Goal: Information Seeking & Learning: Check status

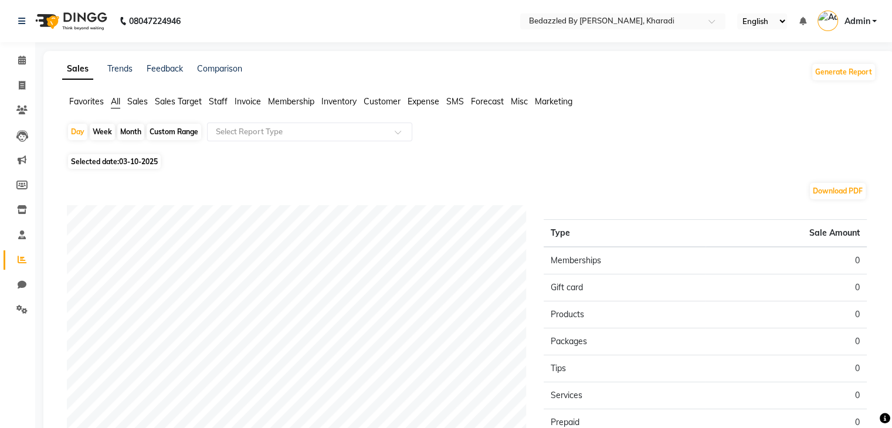
click at [137, 134] on div "Month" at bounding box center [130, 132] width 27 height 16
select select "10"
select select "2025"
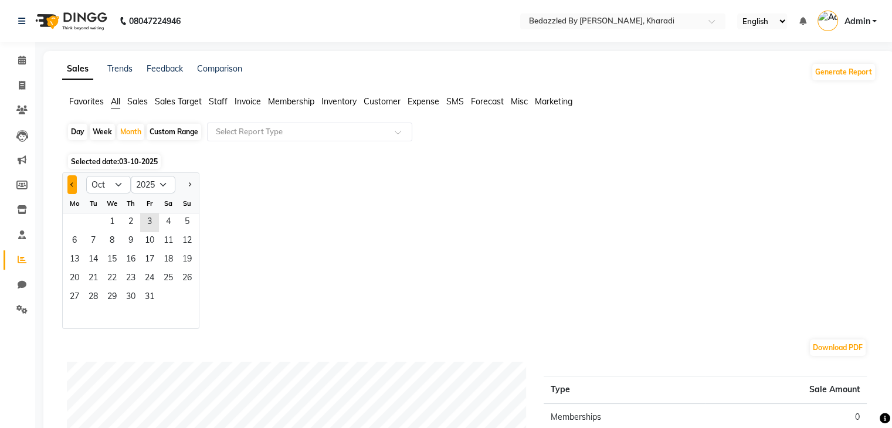
click at [76, 188] on button "Previous month" at bounding box center [71, 184] width 9 height 19
select select "9"
click at [74, 223] on span "1" at bounding box center [74, 222] width 19 height 19
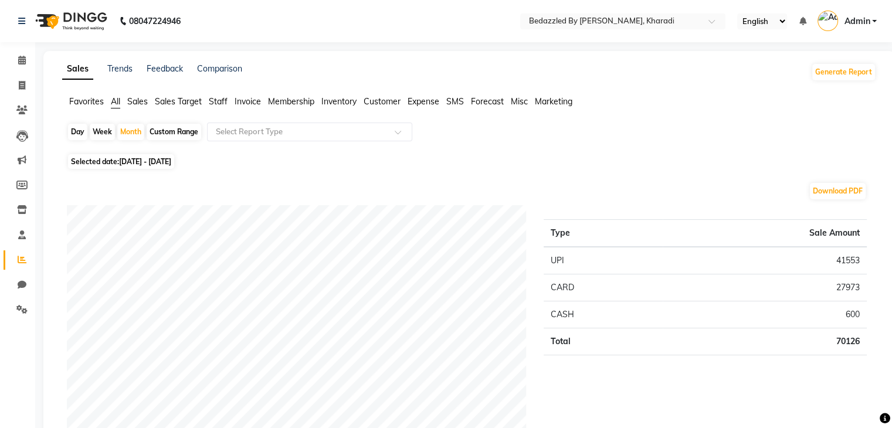
click at [140, 106] on span "Sales" at bounding box center [137, 101] width 21 height 11
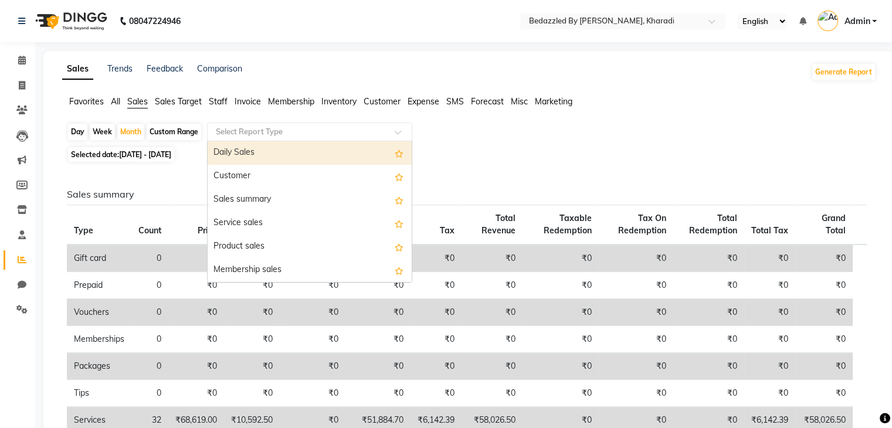
click at [272, 137] on div "Select Report Type" at bounding box center [309, 132] width 205 height 19
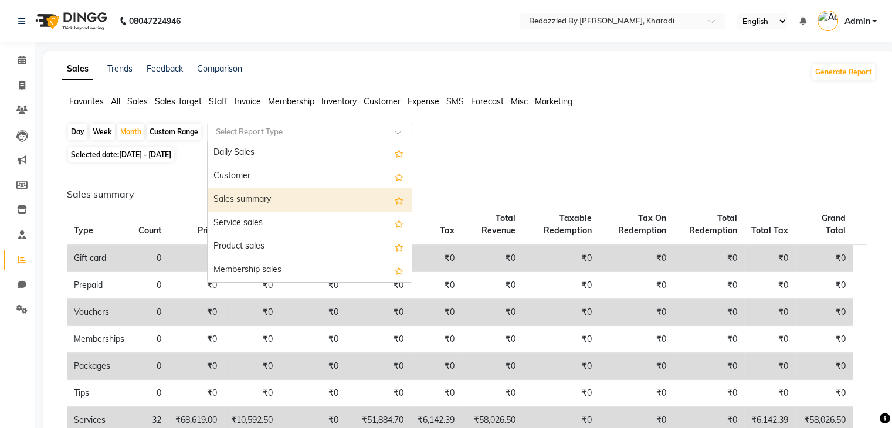
click at [273, 203] on div "Sales summary" at bounding box center [310, 199] width 204 height 23
select select "full_report"
select select "csv"
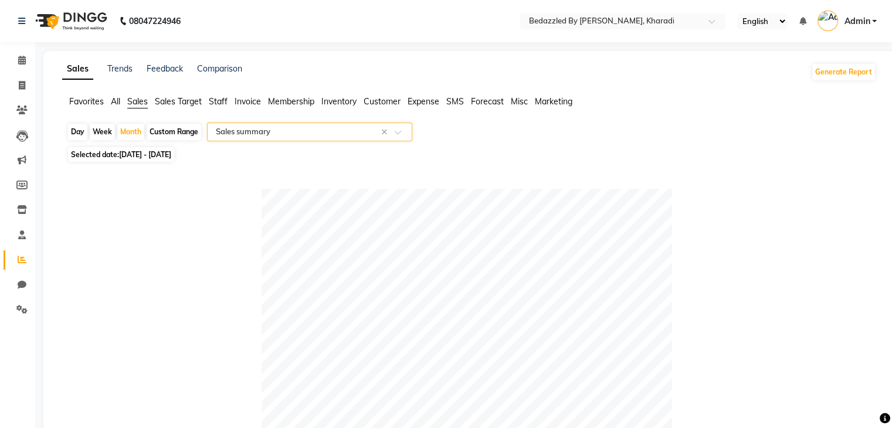
click at [317, 135] on input "text" at bounding box center [297, 132] width 169 height 12
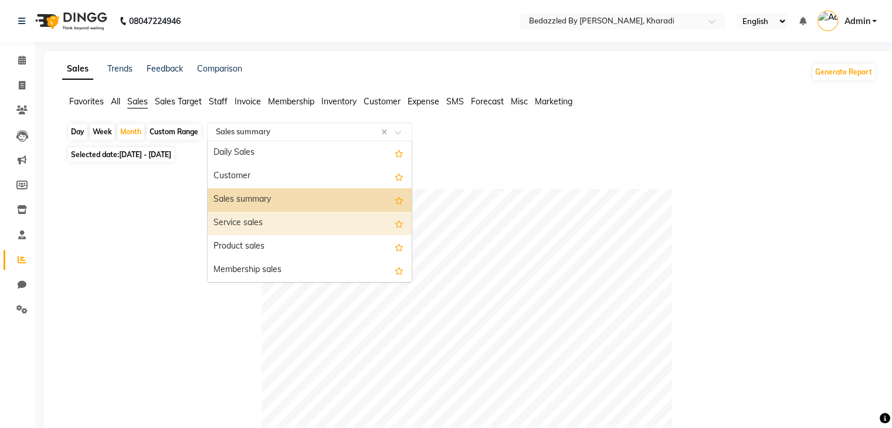
click at [284, 224] on div "Service sales" at bounding box center [310, 223] width 204 height 23
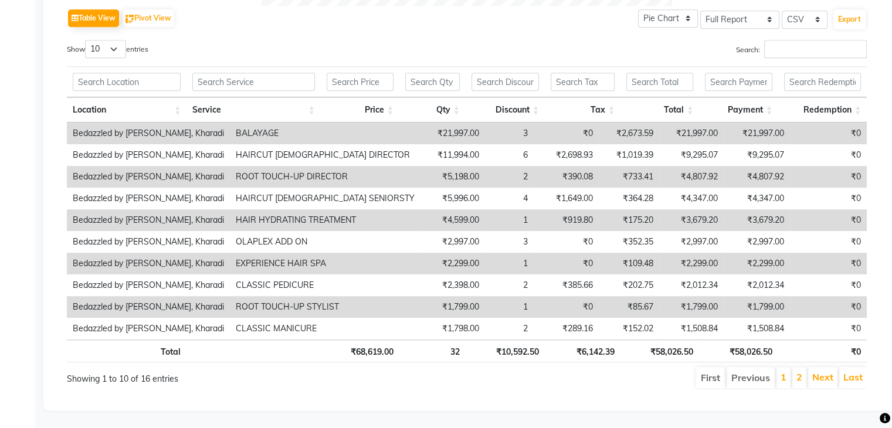
scroll to position [602, 0]
click at [782, 371] on link "1" at bounding box center [784, 377] width 6 height 12
click at [795, 367] on li "2" at bounding box center [799, 377] width 14 height 21
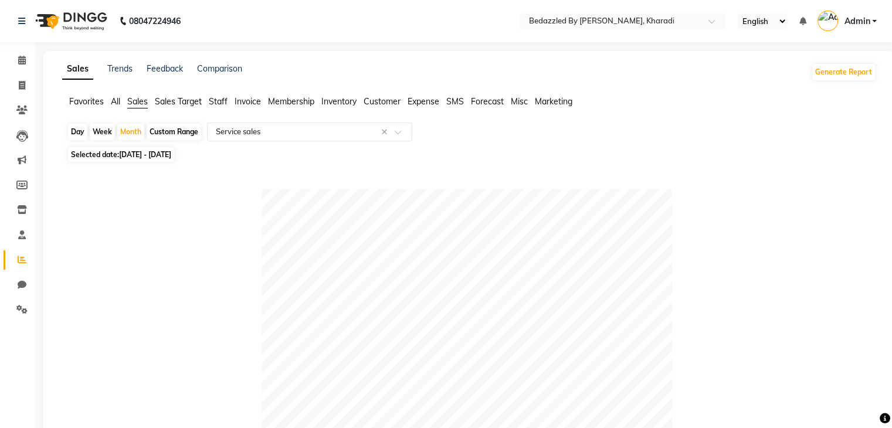
scroll to position [0, 0]
click at [22, 83] on icon at bounding box center [22, 85] width 6 height 9
select select "service"
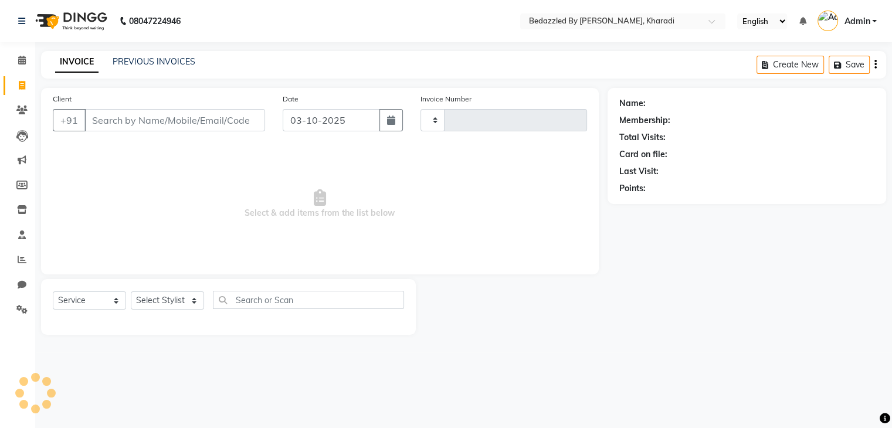
type input "0092"
select select "7562"
click at [18, 255] on icon at bounding box center [22, 259] width 9 height 9
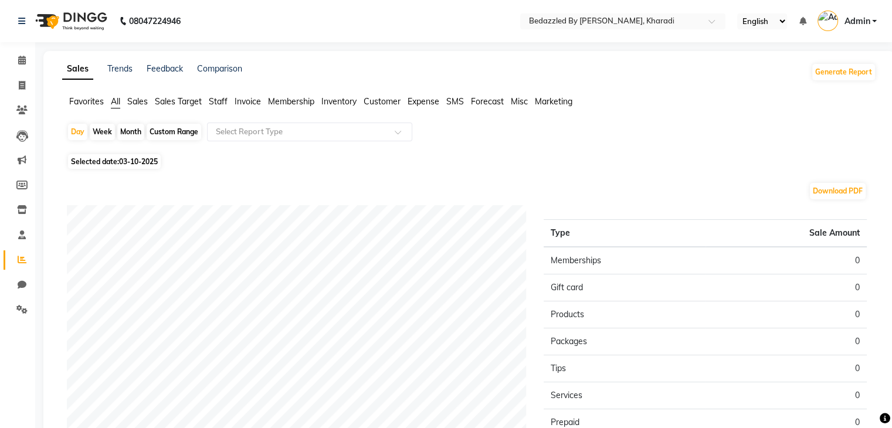
click at [138, 132] on div "Month" at bounding box center [130, 132] width 27 height 16
select select "10"
select select "2025"
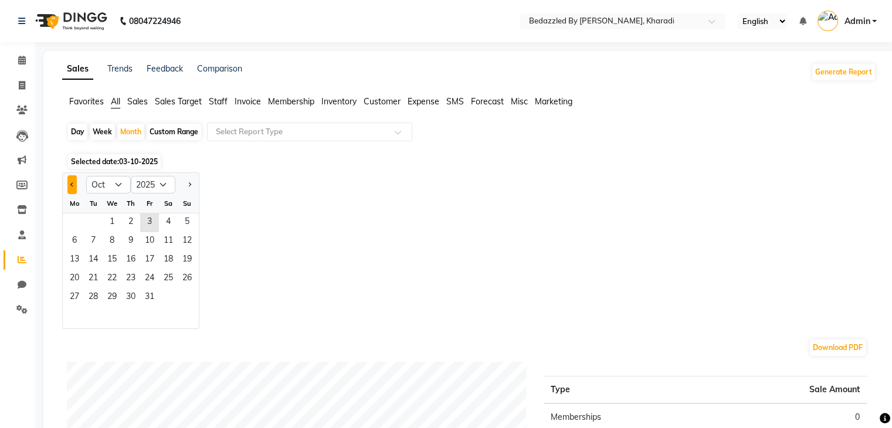
click at [72, 181] on button "Previous month" at bounding box center [71, 184] width 9 height 19
select select "8"
click at [151, 219] on span "1" at bounding box center [149, 222] width 19 height 19
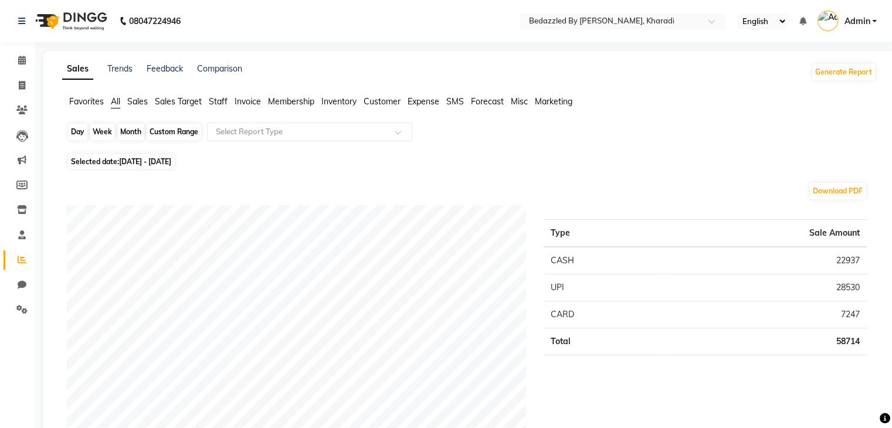
click at [131, 139] on div "Month" at bounding box center [130, 132] width 27 height 16
select select "8"
select select "2025"
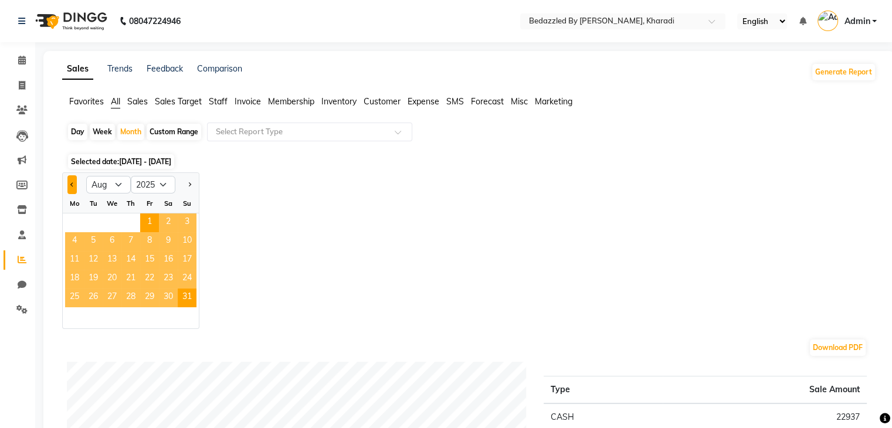
click at [73, 181] on button "Previous month" at bounding box center [71, 184] width 9 height 19
select select "7"
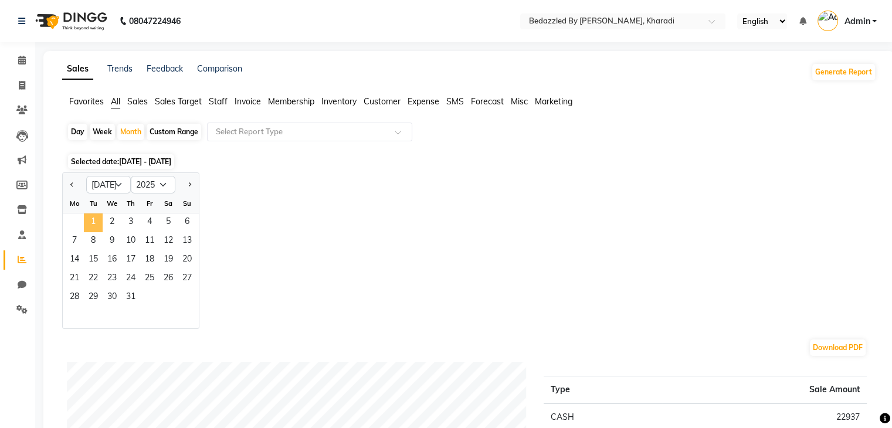
click at [93, 221] on span "1" at bounding box center [93, 222] width 19 height 19
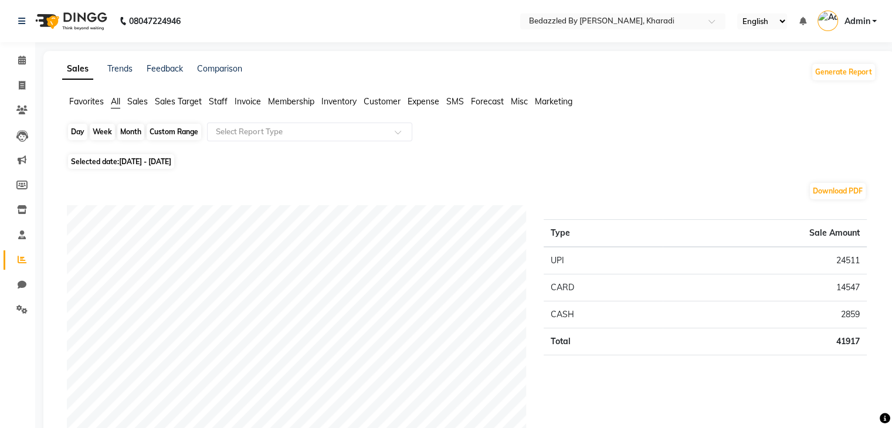
click at [133, 137] on div "Month" at bounding box center [130, 132] width 27 height 16
select select "7"
select select "2025"
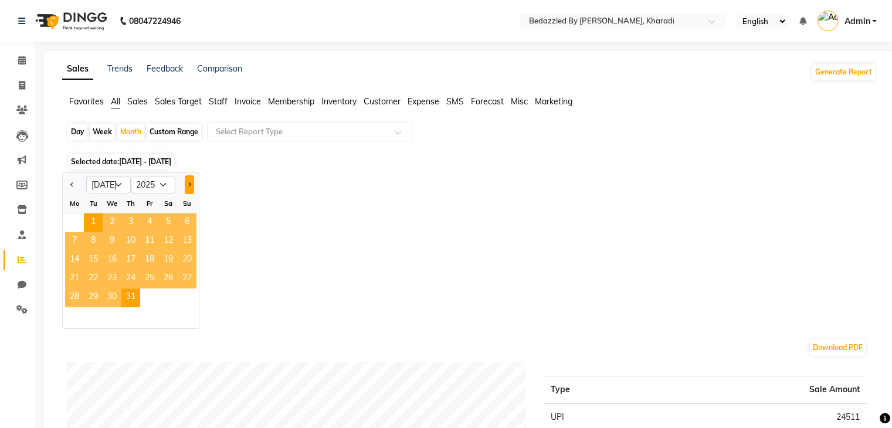
click at [192, 185] on button "Next month" at bounding box center [189, 184] width 9 height 19
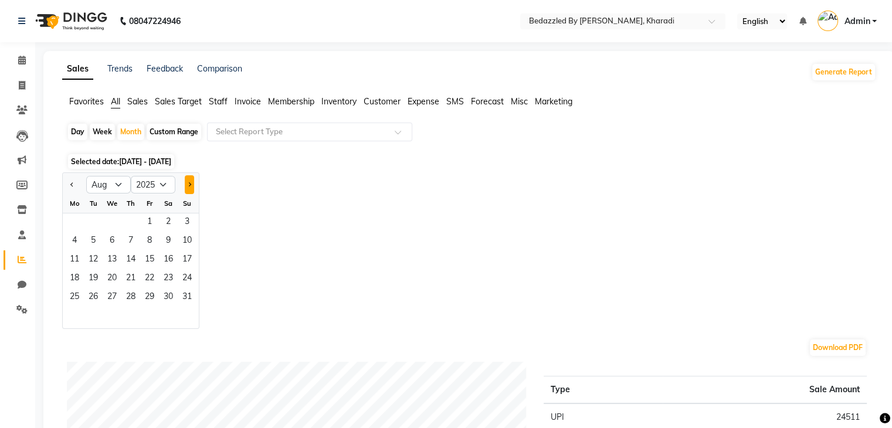
click at [192, 185] on button "Next month" at bounding box center [189, 184] width 9 height 19
select select "9"
click at [72, 232] on span "1" at bounding box center [74, 222] width 19 height 19
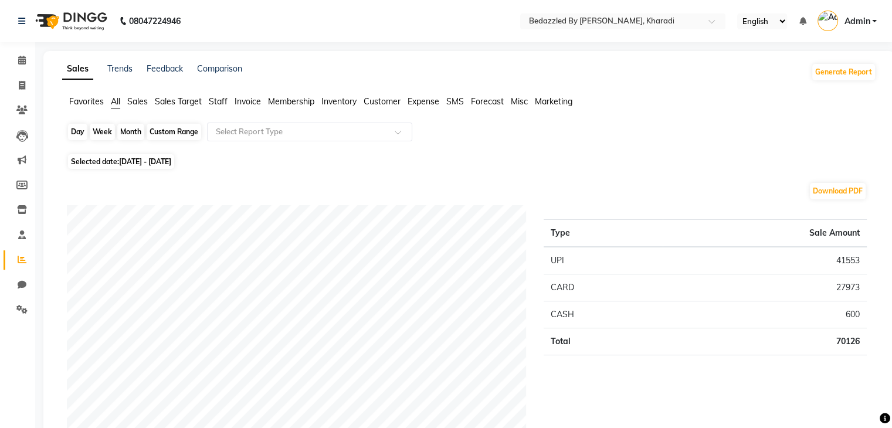
click at [124, 133] on div "Month" at bounding box center [130, 132] width 27 height 16
select select "9"
select select "2025"
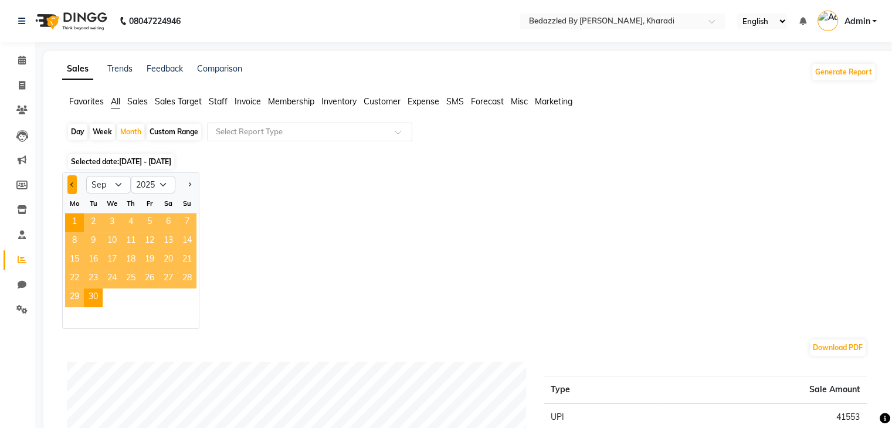
click at [72, 192] on button "Previous month" at bounding box center [71, 184] width 9 height 19
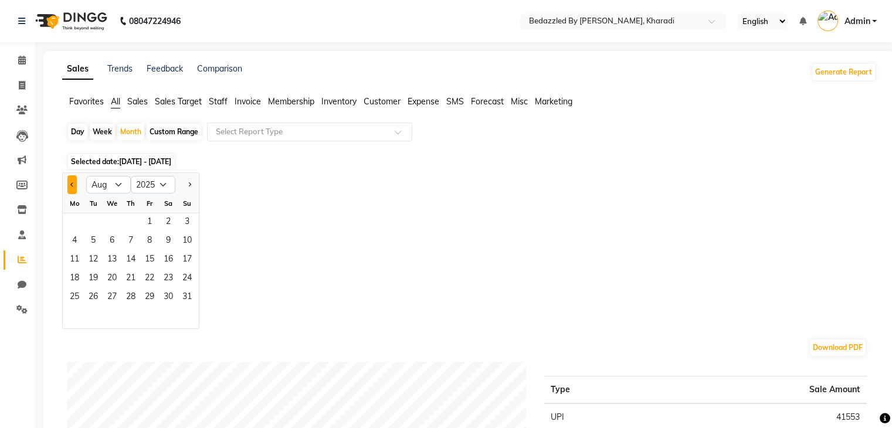
click at [75, 182] on button "Previous month" at bounding box center [71, 184] width 9 height 19
select select "6"
click at [196, 225] on span "1" at bounding box center [187, 222] width 19 height 19
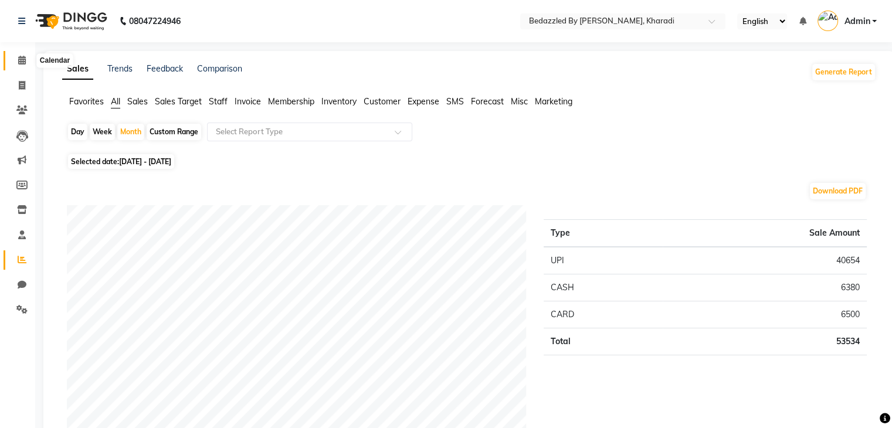
click at [22, 58] on icon at bounding box center [22, 60] width 8 height 9
